Goal: Communication & Community: Answer question/provide support

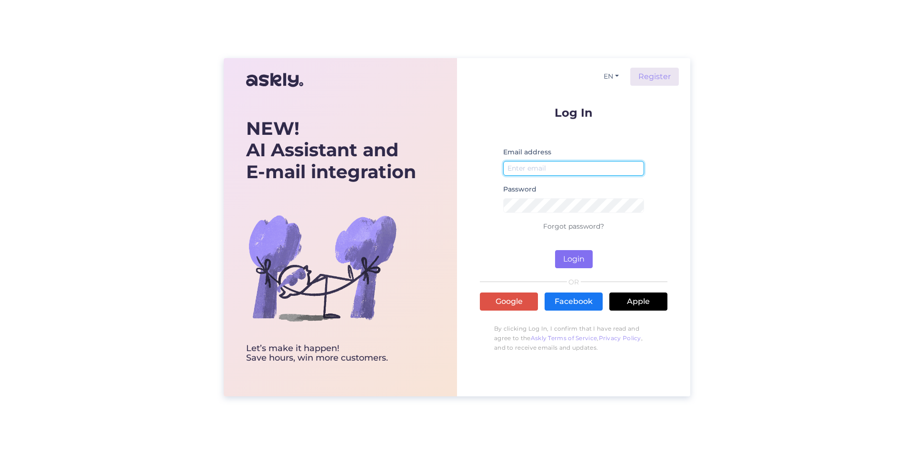
type input "[EMAIL_ADDRESS][DOMAIN_NAME]"
click at [569, 258] on button "Login" at bounding box center [574, 259] width 38 height 18
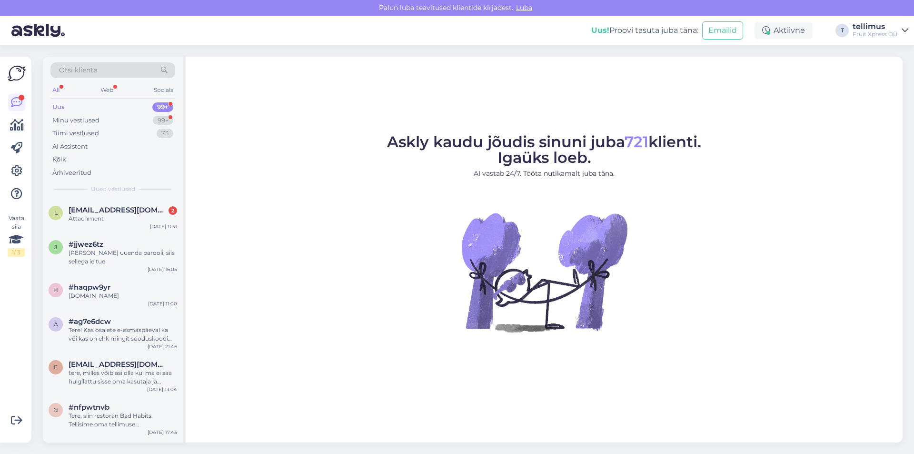
click at [62, 107] on div "Uus" at bounding box center [58, 107] width 12 height 10
click at [100, 211] on span "[EMAIL_ADDRESS][DOMAIN_NAME]" at bounding box center [118, 210] width 99 height 9
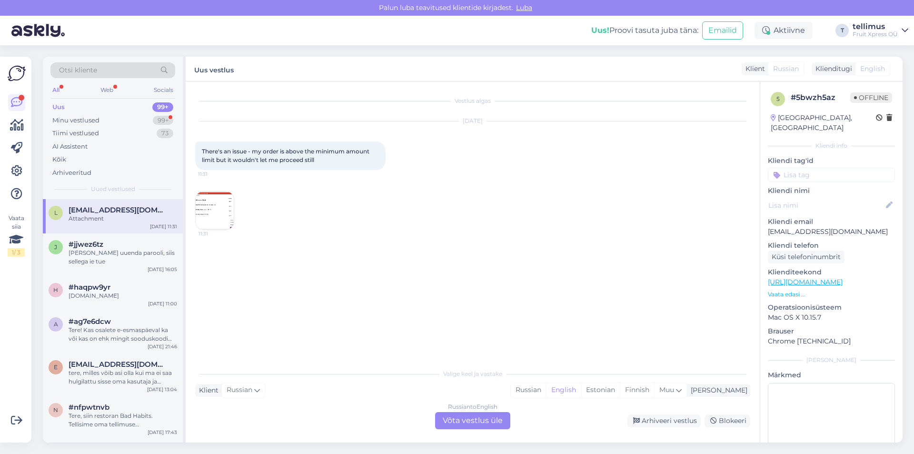
click at [215, 210] on img at bounding box center [215, 210] width 38 height 38
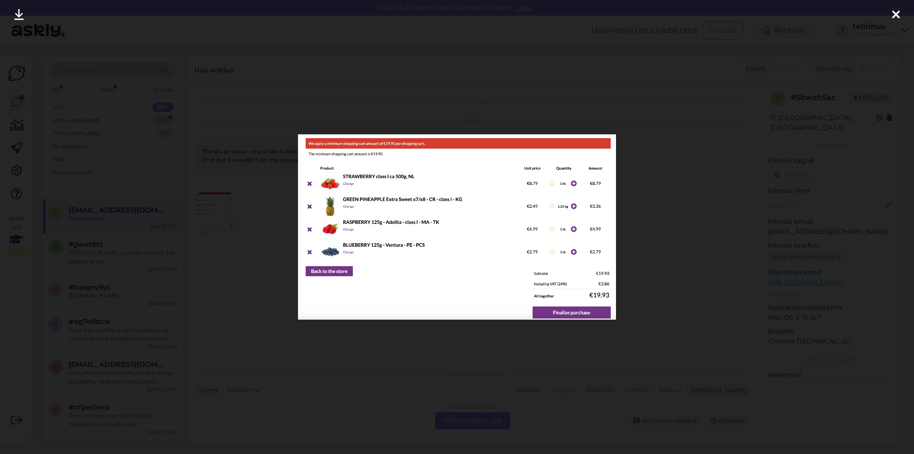
click at [897, 11] on icon at bounding box center [896, 15] width 8 height 12
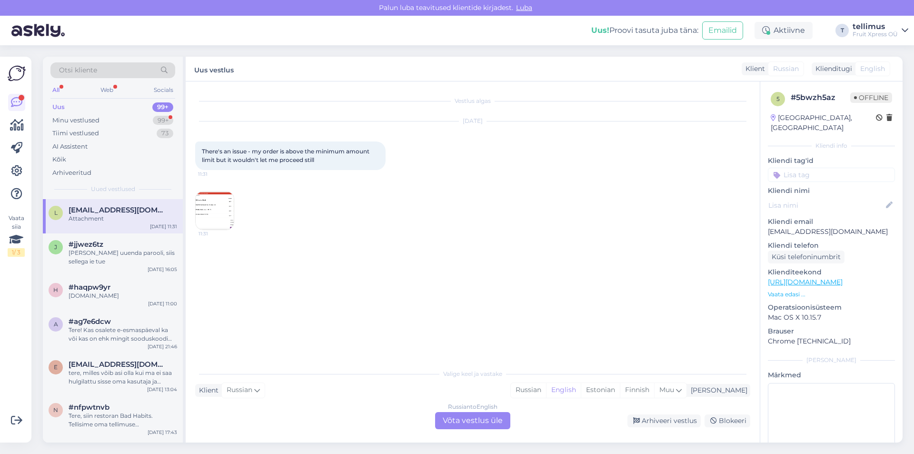
click at [484, 422] on div "Russian to English Võta vestlus üle" at bounding box center [472, 420] width 75 height 17
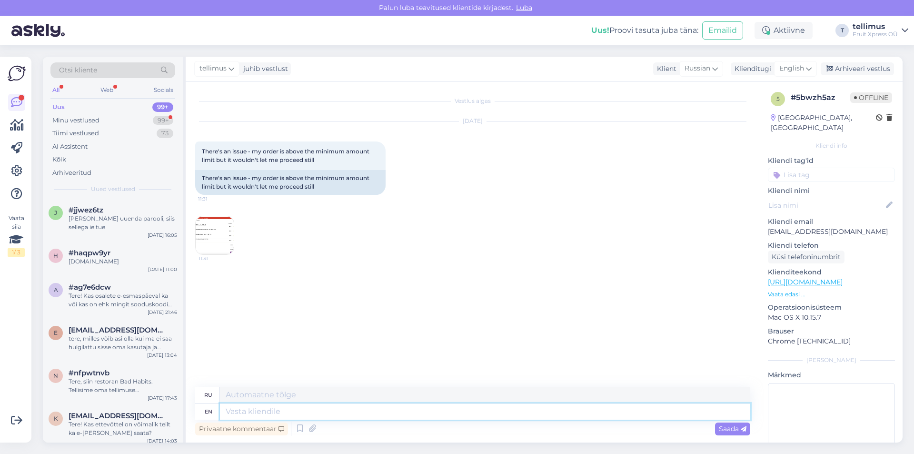
click at [322, 412] on textarea at bounding box center [485, 411] width 530 height 16
type textarea "Hello"
type textarea "Привет"
type textarea "Hello,"
type textarea "Привет,"
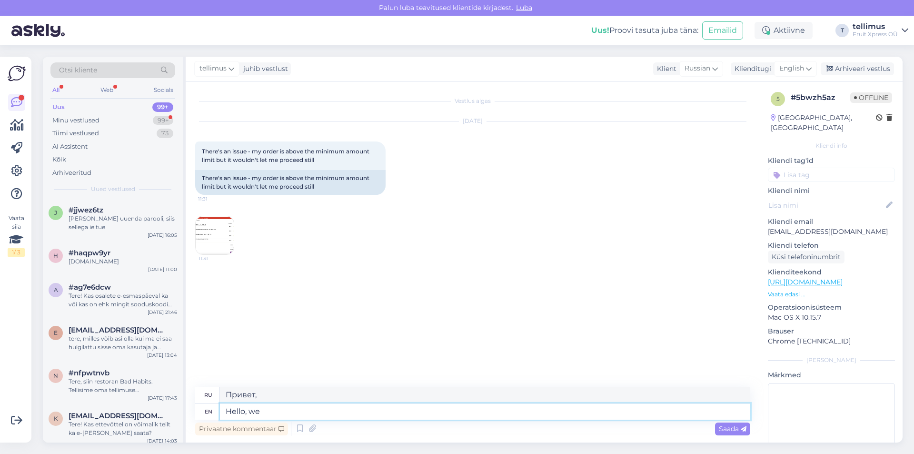
type textarea "Hello, we w"
type textarea "Привет, мы"
type textarea "Hello, we will"
type textarea "Привет, мы будем"
type textarea "Hello, we will check"
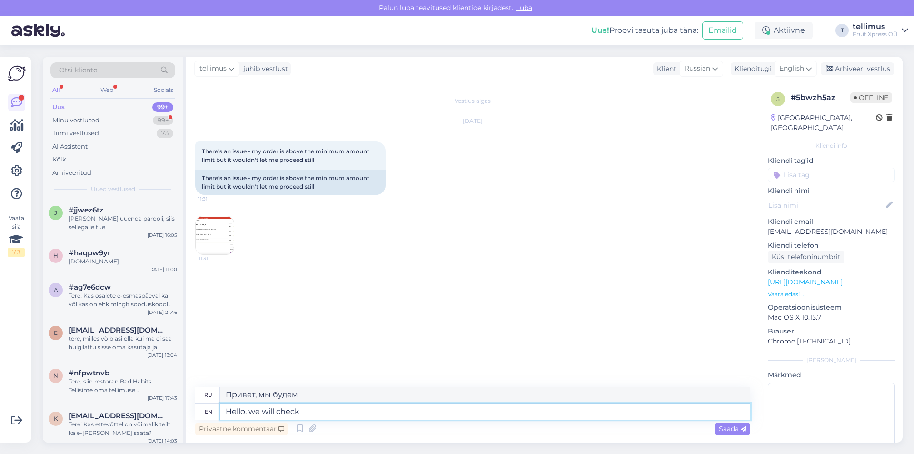
type textarea "Привет, мы проверим."
type textarea "Hello, we will check"
type textarea "Здравствуйте, мы проверим."
type textarea "Hello, we will check what"
type textarea "Здравствуйте, мы проверим, что"
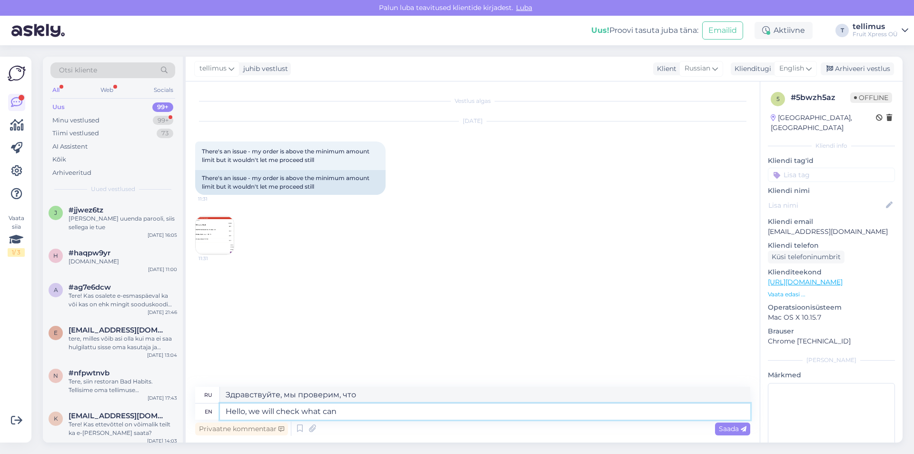
type textarea "Hello, we will check what can"
type textarea "Здравствуйте, мы проверим, что можем"
type textarea "Hello, we will check what can be"
type textarea "Здравствуйте, мы проверим, что может быть"
type textarea "Hello, we will check what can be a proble"
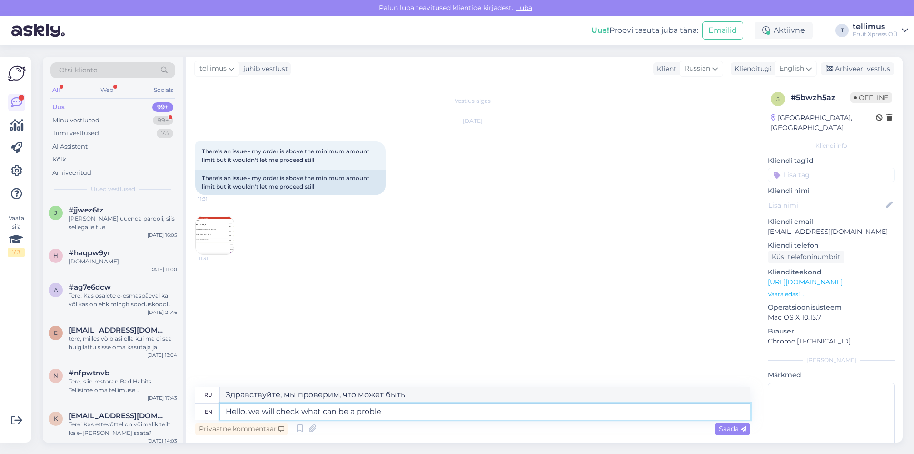
type textarea "Здравствуйте, мы проверим, в чем может быть проблема."
drag, startPoint x: 354, startPoint y: 411, endPoint x: 375, endPoint y: 448, distance: 42.6
click at [354, 413] on textarea "Hello, we will check what can be a problem" at bounding box center [485, 411] width 530 height 16
type textarea "Hello, we will check what can be the problem"
click at [725, 427] on span "Saada" at bounding box center [733, 428] width 28 height 9
